Goal: Transaction & Acquisition: Purchase product/service

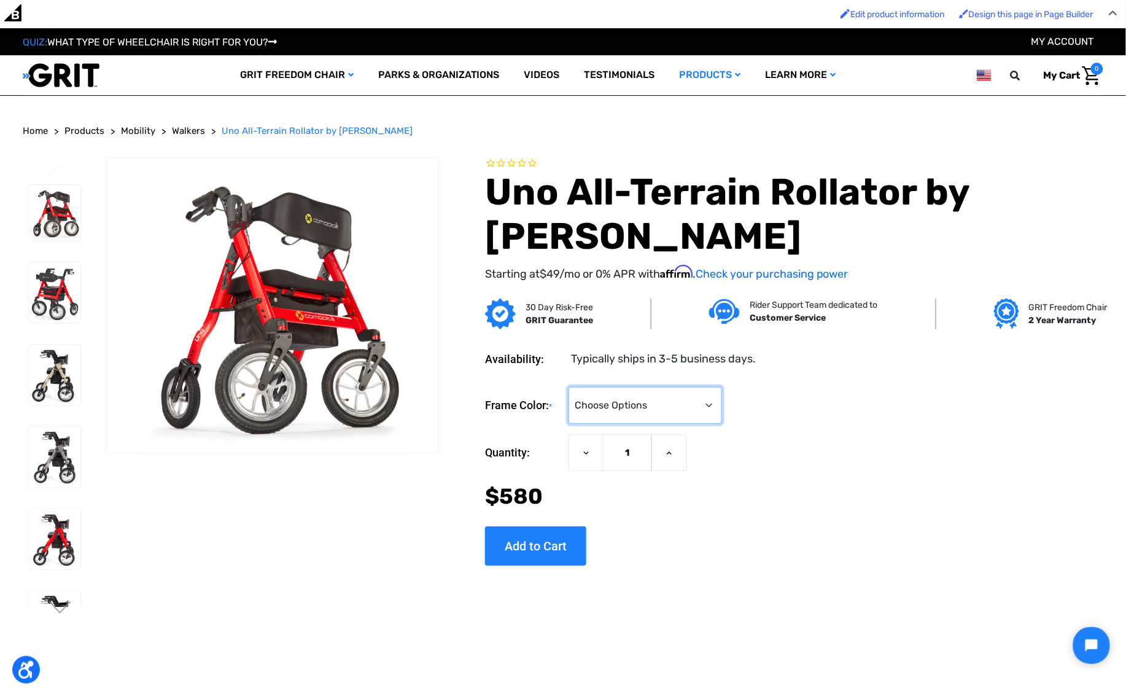
click at [722, 391] on select "Choose Options Metallic Champagne Metallic Graphite Modena Red Modena Yellow" at bounding box center [646, 405] width 154 height 37
click at [615, 387] on select "Choose Options Metallic Champagne Metallic Graphite Modena Red Modena Yellow" at bounding box center [646, 405] width 154 height 37
click at [716, 411] on div "Frame Color: * Choose Options Metallic Champagne Metallic Graphite Modena Red M…" at bounding box center [794, 405] width 618 height 37
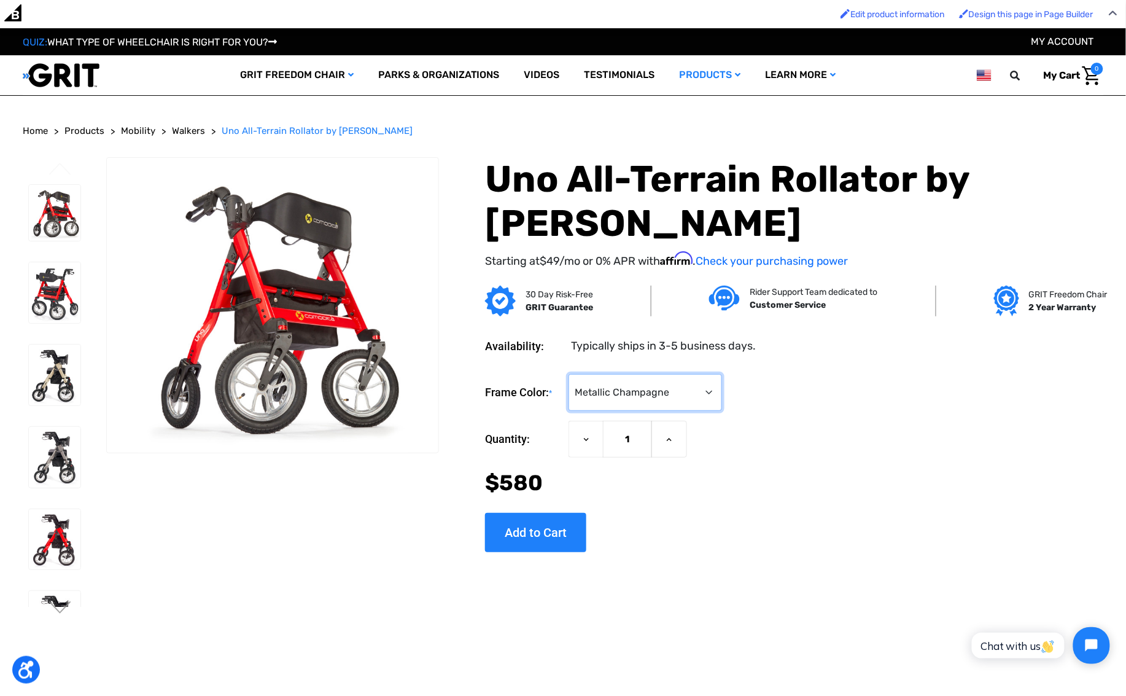
click at [702, 383] on select "Choose Options Metallic Champagne Metallic Graphite Modena Red Modena Yellow" at bounding box center [646, 392] width 154 height 37
click at [615, 374] on select "Choose Options Metallic Champagne Metallic Graphite Modena Red Modena Yellow" at bounding box center [646, 392] width 154 height 37
click at [701, 394] on select "Choose Options Metallic Champagne Metallic Graphite Modena Red Modena Yellow" at bounding box center [646, 392] width 154 height 37
click at [615, 374] on select "Choose Options Metallic Champagne Metallic Graphite Modena Red Modena Yellow" at bounding box center [646, 392] width 154 height 37
click at [722, 390] on select "Choose Options Metallic Champagne Metallic Graphite Modena Red Modena Yellow" at bounding box center [646, 392] width 154 height 37
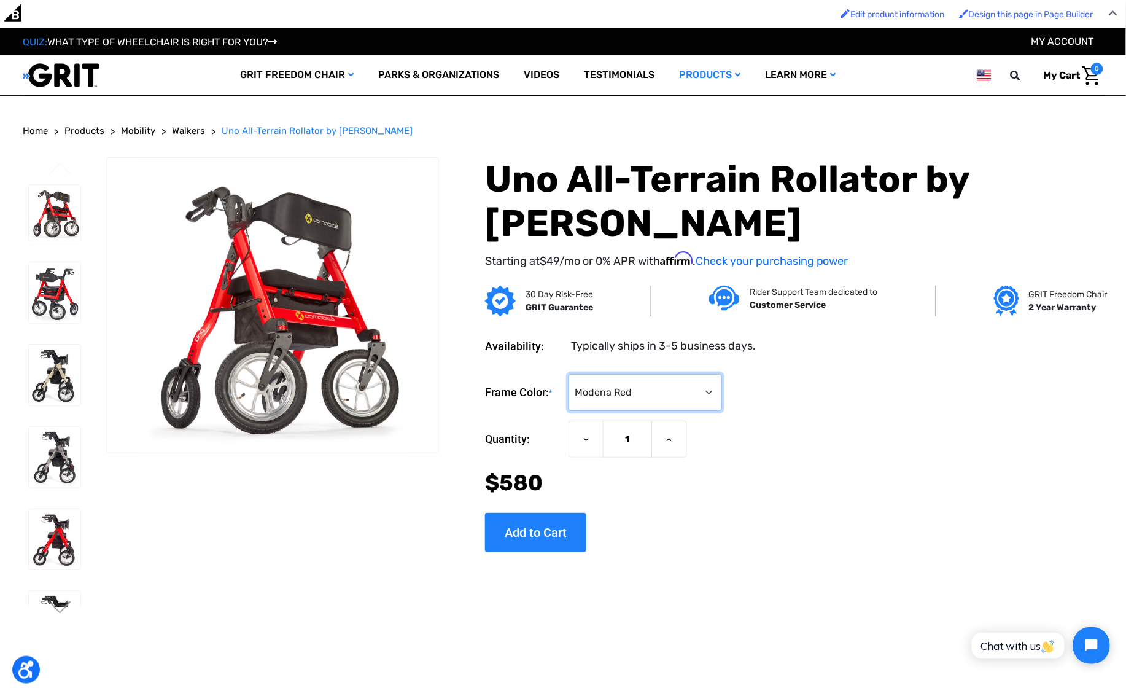
select select "1407"
click at [615, 374] on select "Choose Options Metallic Champagne Metallic Graphite Modena Red Modena Yellow" at bounding box center [646, 392] width 154 height 37
click at [908, 485] on div "Now: $580" at bounding box center [794, 483] width 618 height 33
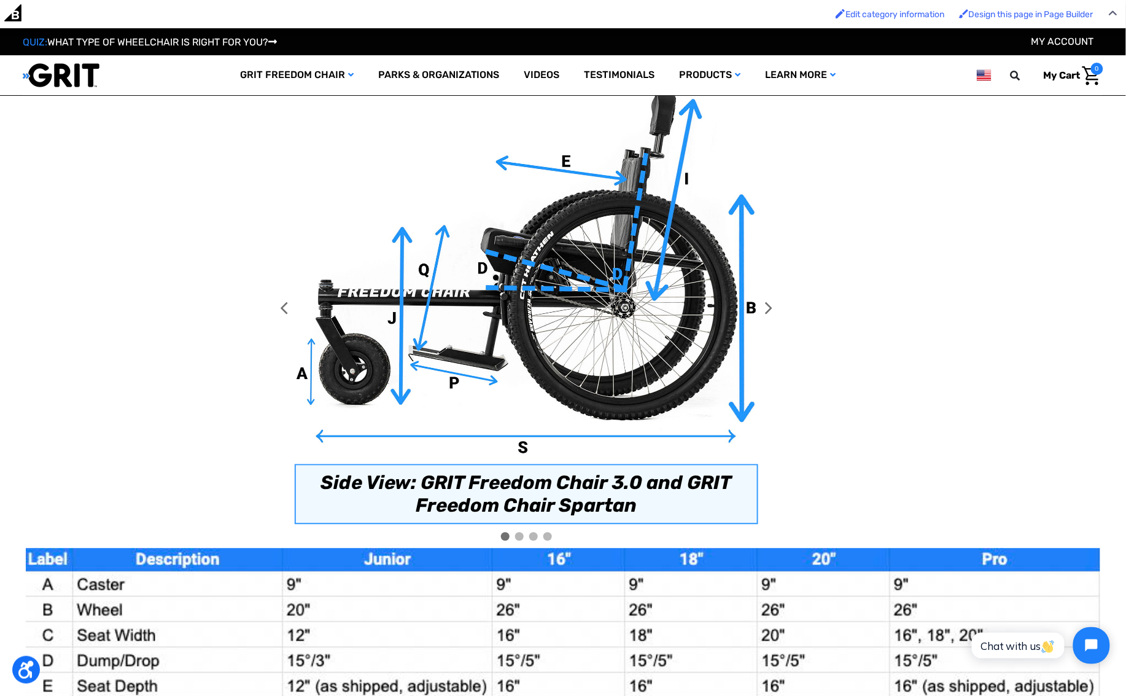
scroll to position [760, 0]
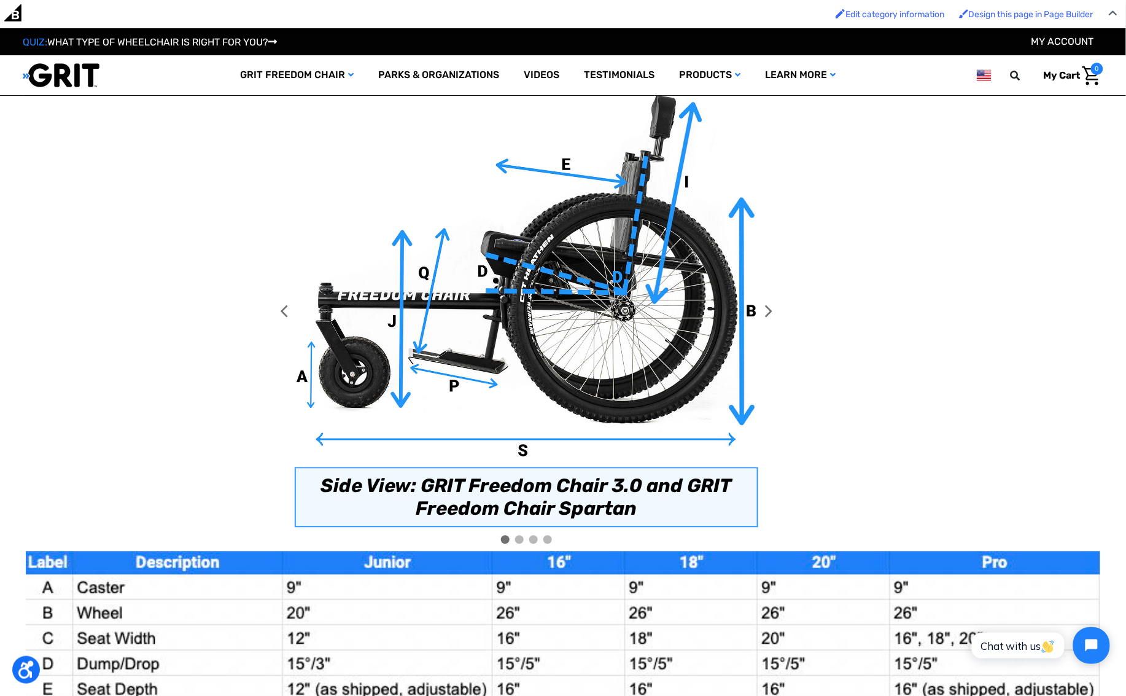
click at [519, 536] on div at bounding box center [519, 540] width 9 height 9
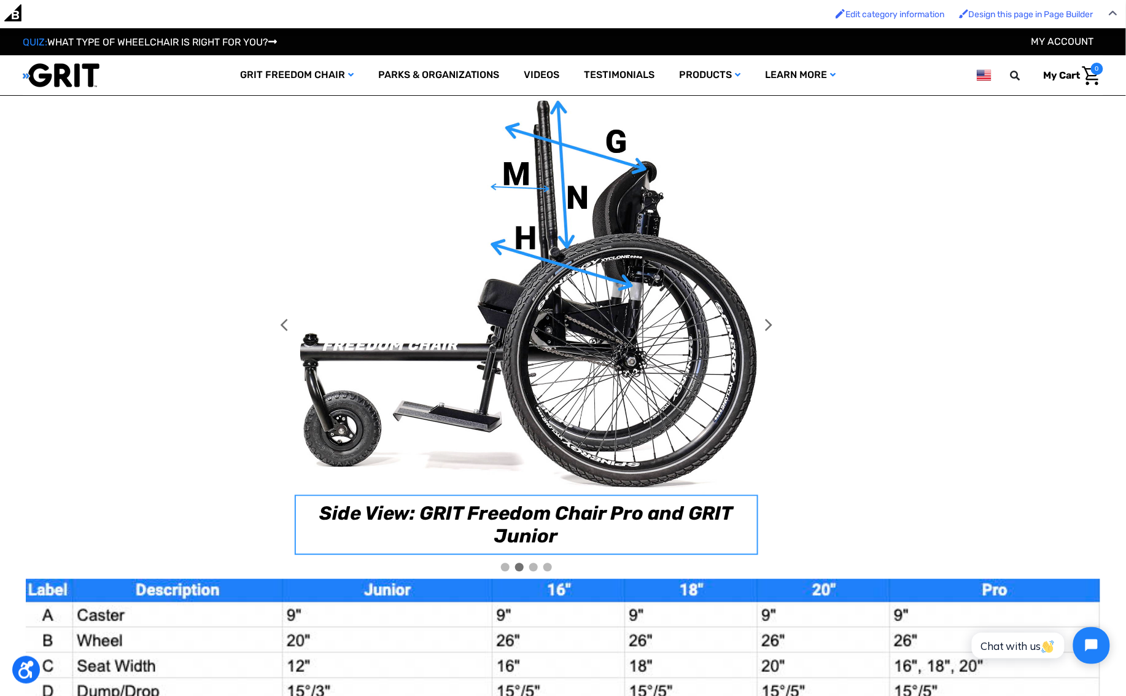
click at [534, 563] on div at bounding box center [533, 567] width 9 height 9
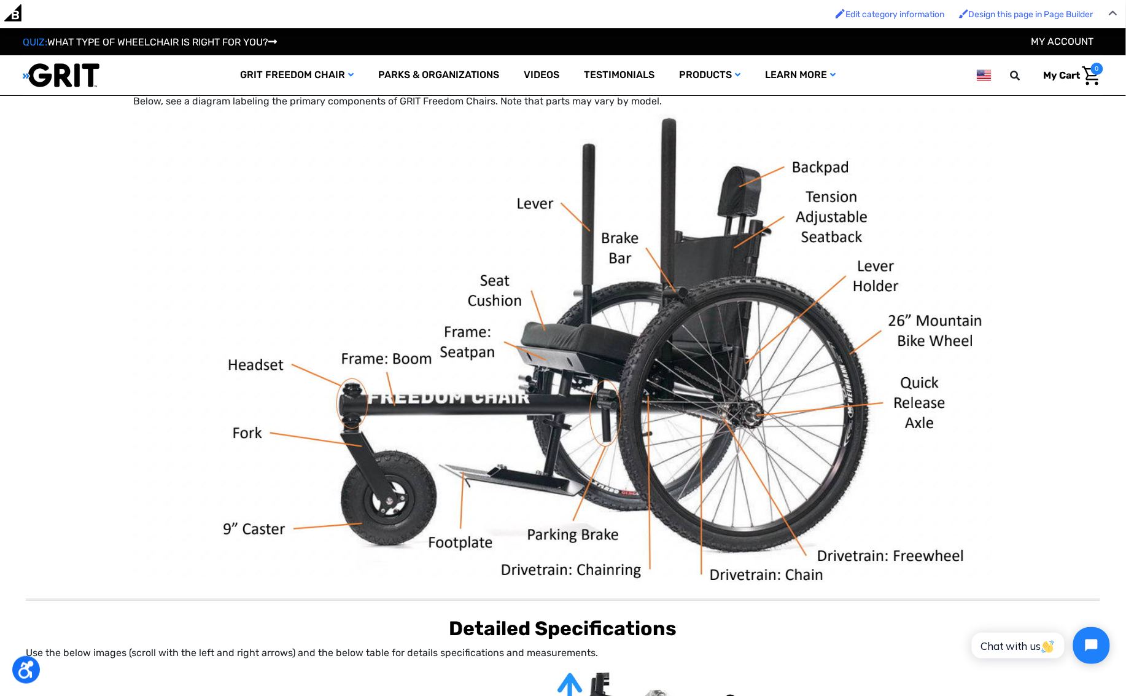
scroll to position [541, 0]
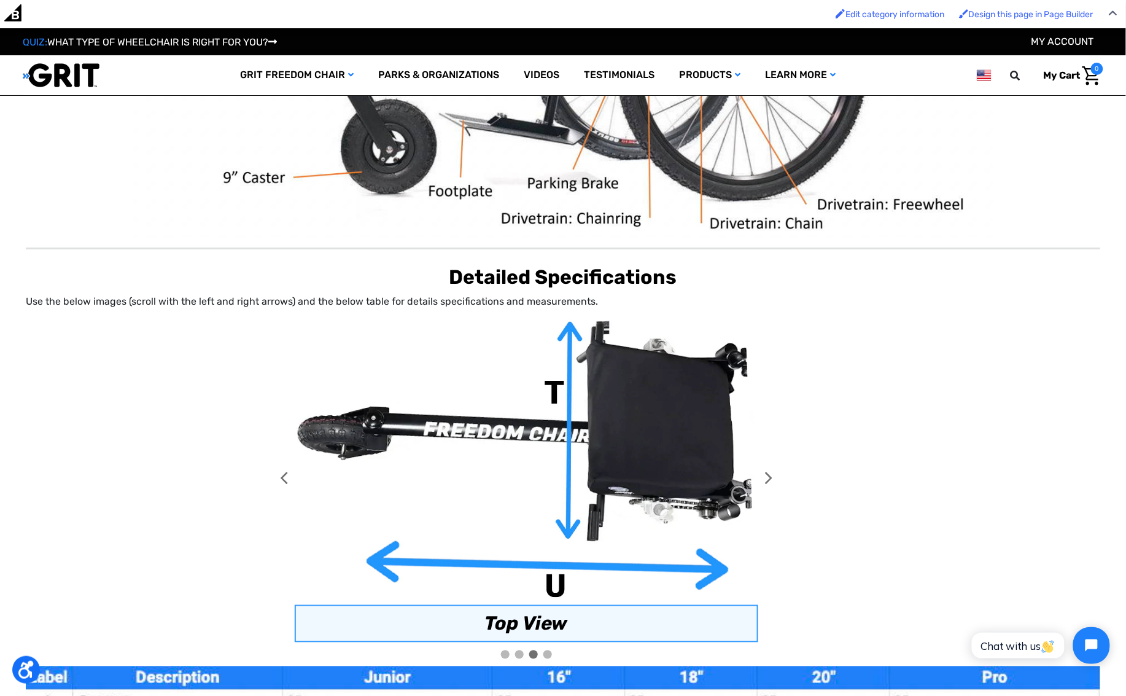
click at [550, 650] on div at bounding box center [548, 654] width 9 height 9
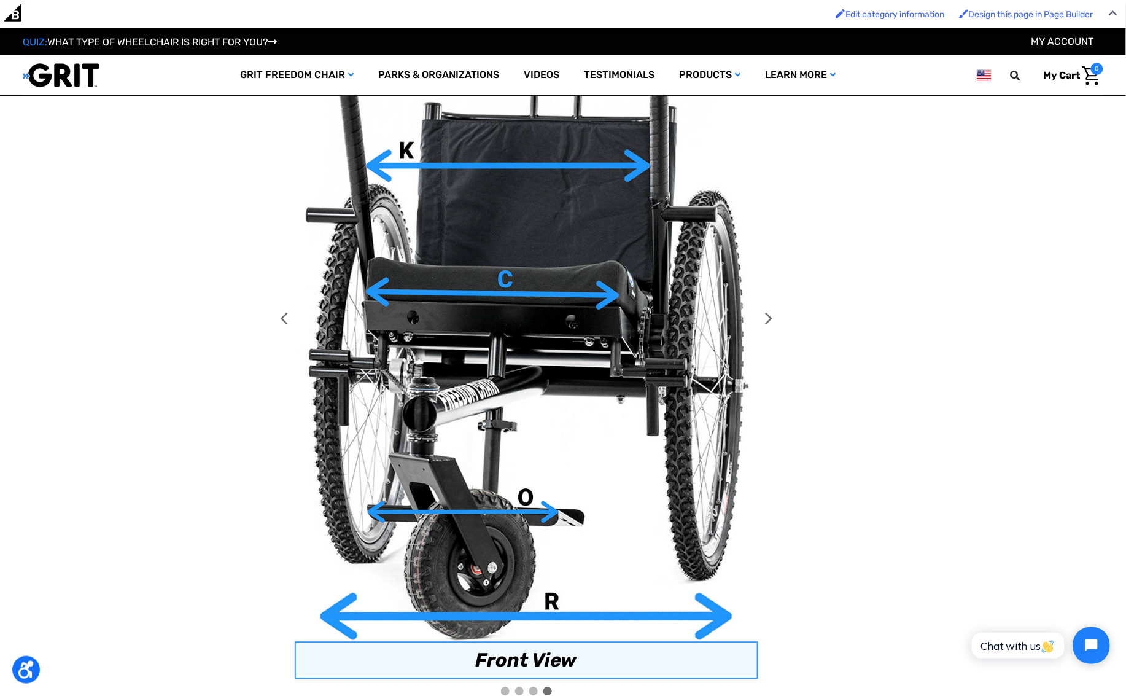
scroll to position [1027, 0]
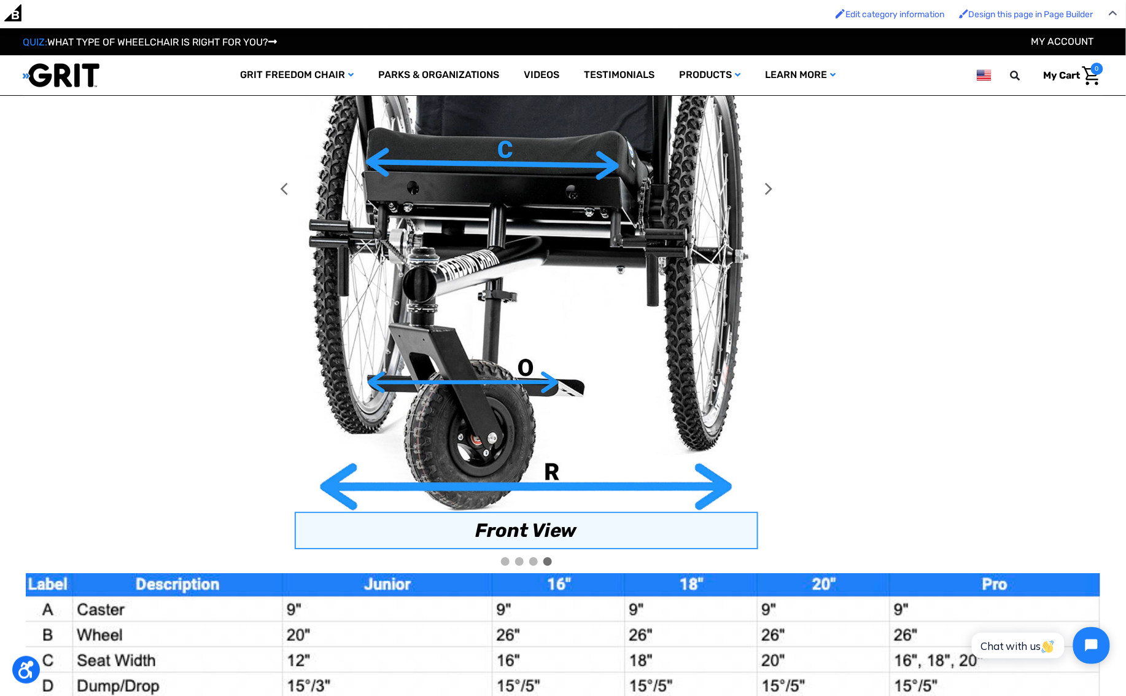
click at [505, 558] on div at bounding box center [505, 561] width 9 height 9
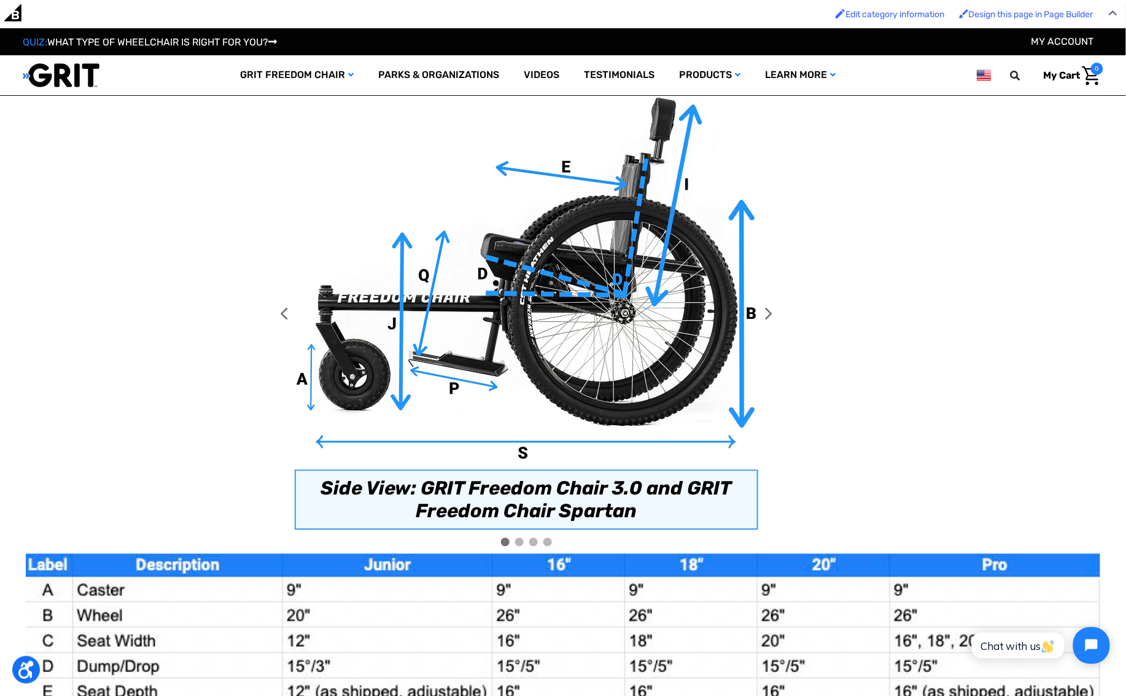
scroll to position [728, 0]
